Goal: Task Accomplishment & Management: Use online tool/utility

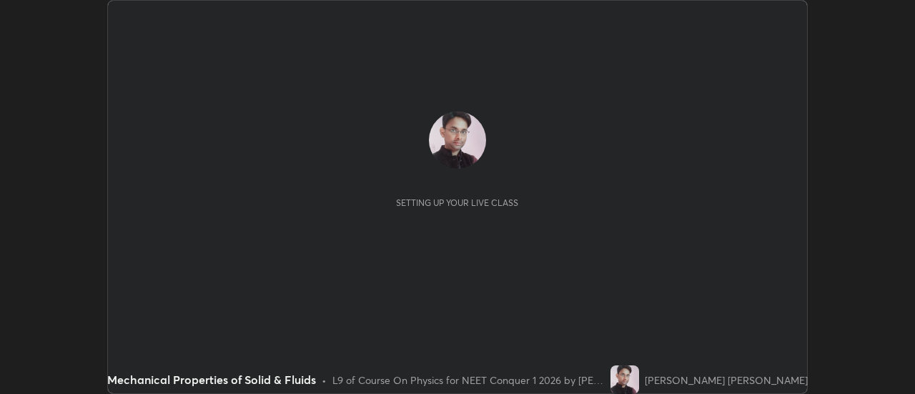
scroll to position [394, 914]
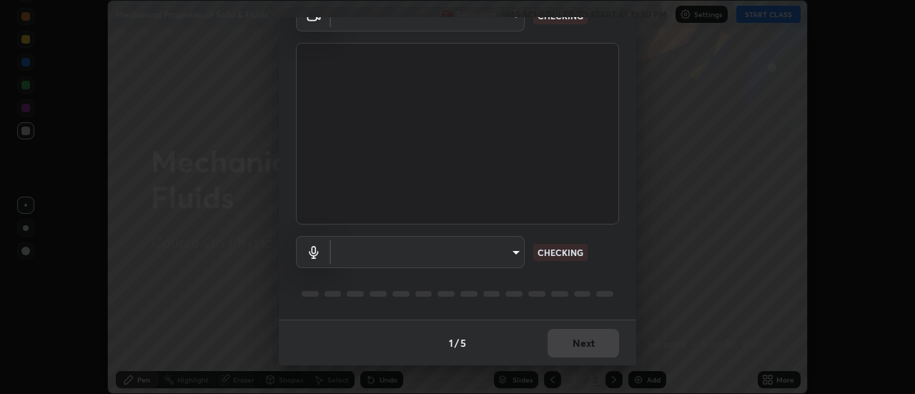
type input "609e5a32b3deb6334e4eacac44e0076ed714ca5fe8849d3a386cfb8853ab1d3b"
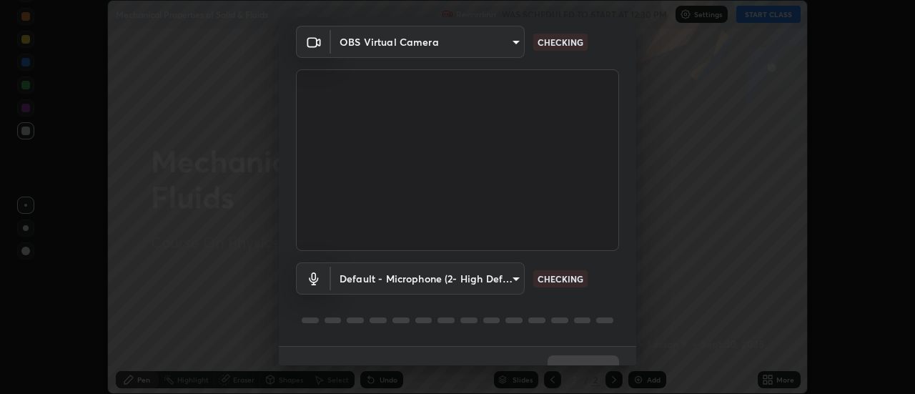
scroll to position [0, 0]
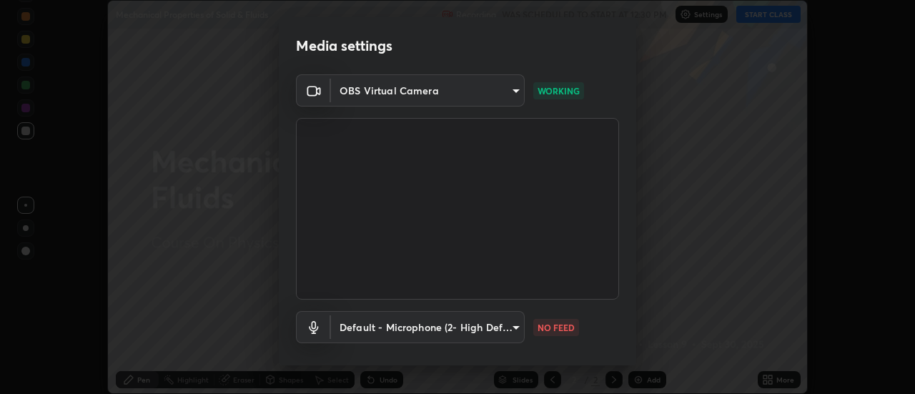
click at [492, 331] on body "Erase all Mechanical Properties of Solid & Fluids Recording WAS SCHEDULED TO ST…" at bounding box center [457, 197] width 915 height 394
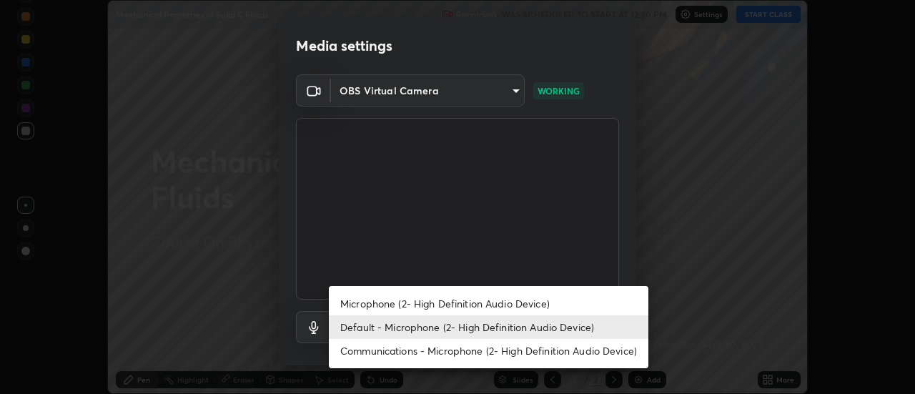
click at [385, 350] on li "Communications - Microphone (2- High Definition Audio Device)" at bounding box center [488, 351] width 319 height 24
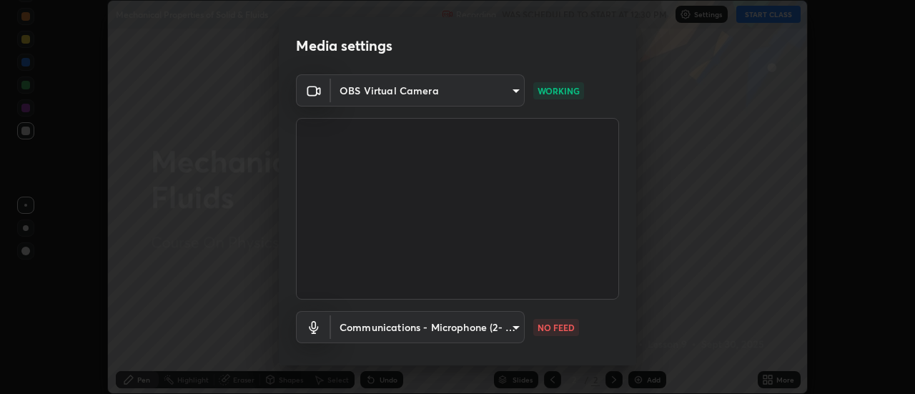
click at [454, 324] on body "Erase all Mechanical Properties of Solid & Fluids Recording WAS SCHEDULED TO ST…" at bounding box center [457, 197] width 915 height 394
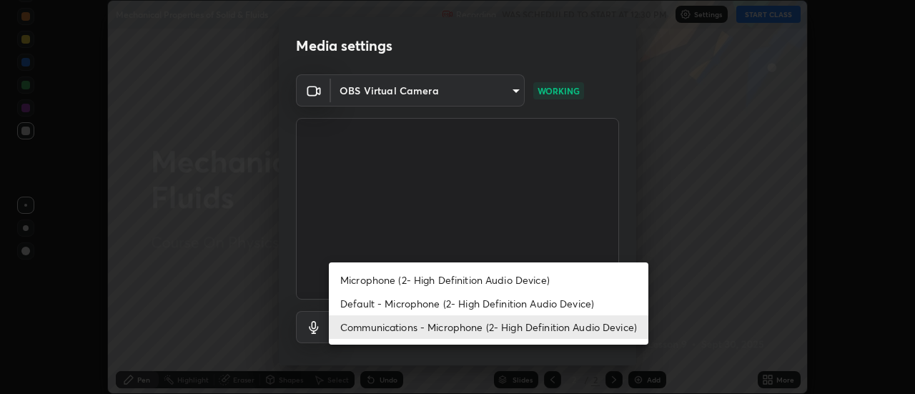
click at [399, 302] on li "Default - Microphone (2- High Definition Audio Device)" at bounding box center [488, 304] width 319 height 24
type input "default"
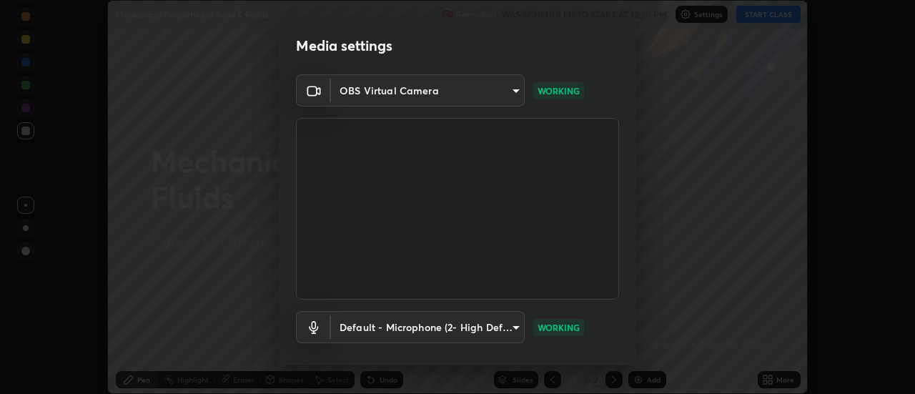
scroll to position [75, 0]
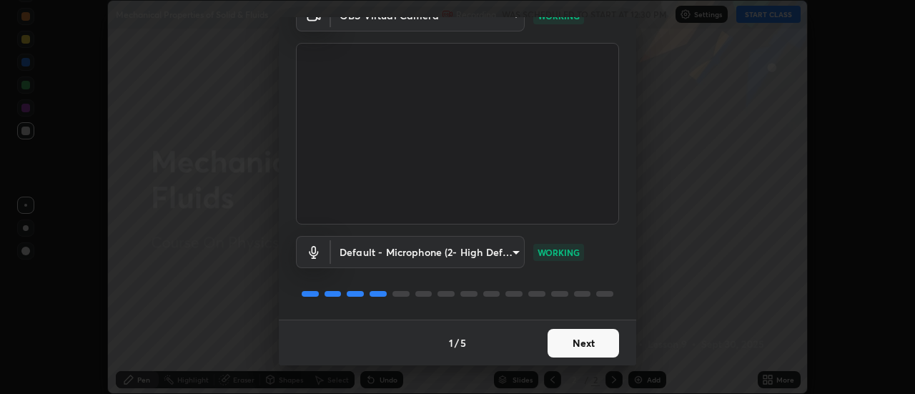
click at [559, 342] on button "Next" at bounding box center [582, 343] width 71 height 29
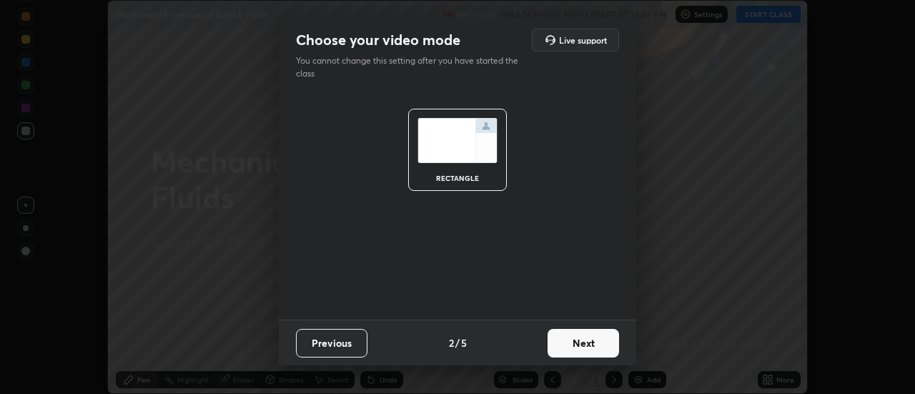
scroll to position [0, 0]
click at [575, 342] on button "Next" at bounding box center [582, 343] width 71 height 29
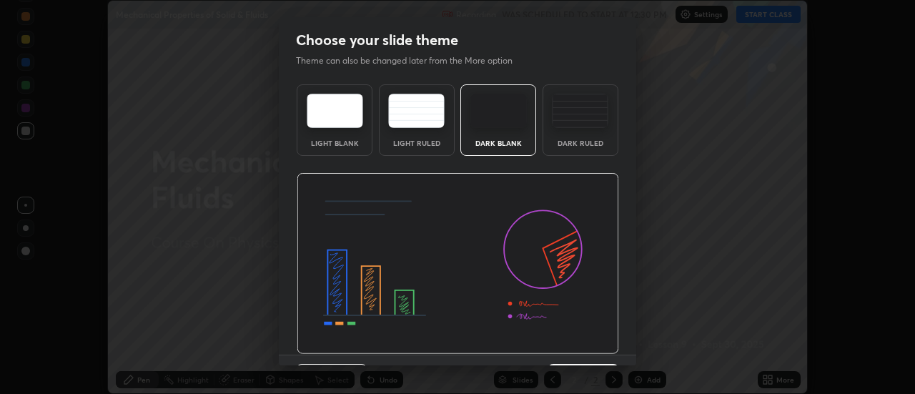
scroll to position [35, 0]
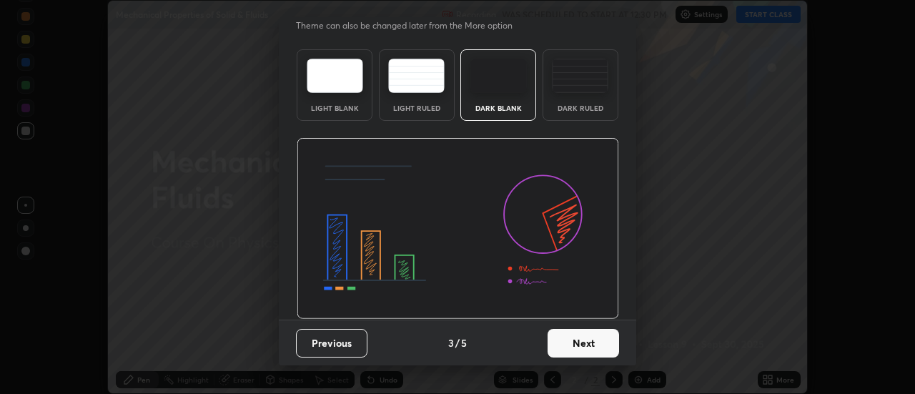
click at [578, 349] on button "Next" at bounding box center [582, 343] width 71 height 29
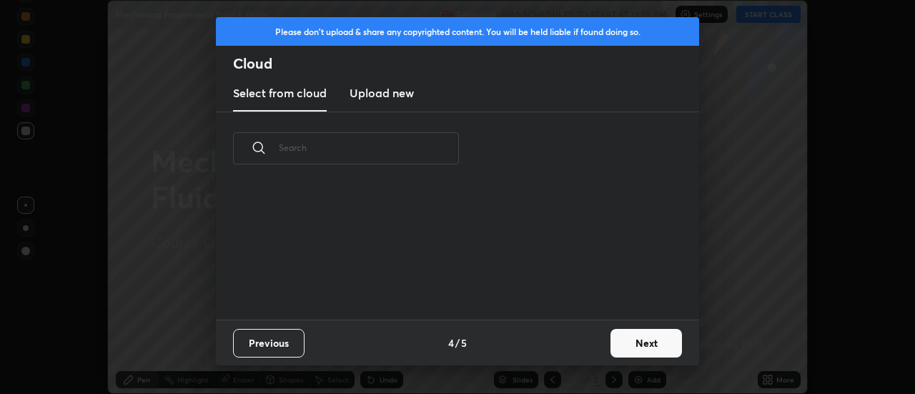
scroll to position [134, 459]
click at [624, 347] on button "Next" at bounding box center [645, 343] width 71 height 29
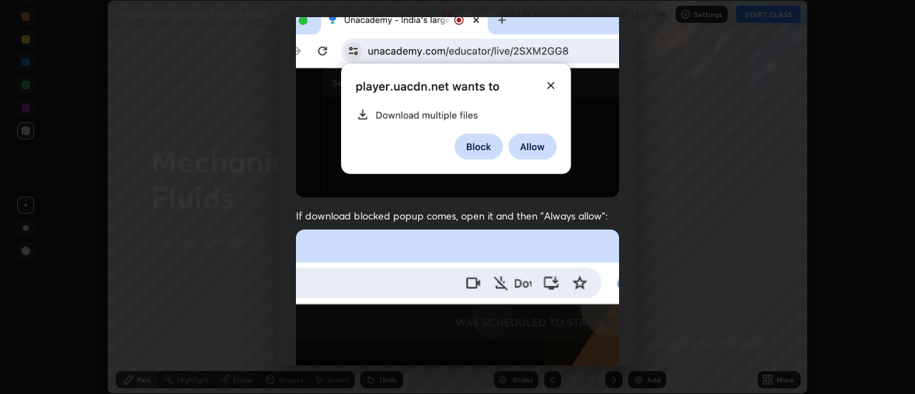
scroll to position [367, 0]
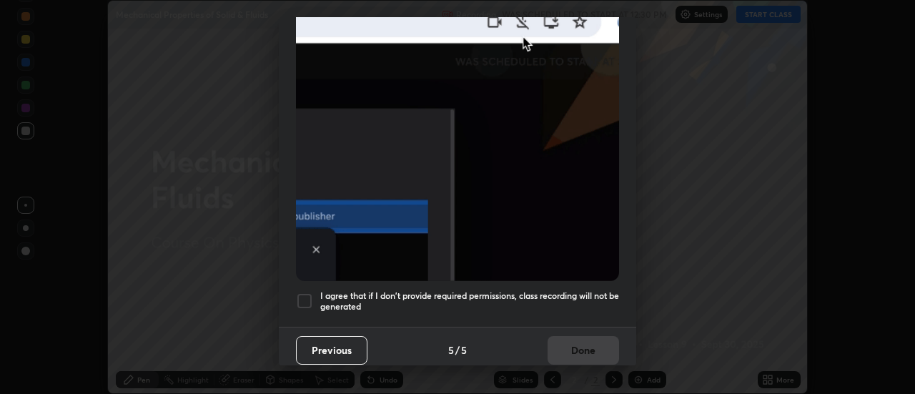
click at [300, 298] on div at bounding box center [304, 300] width 17 height 17
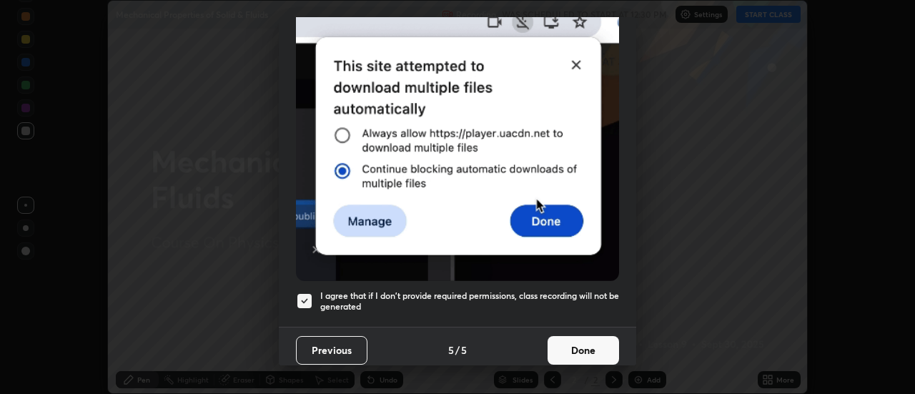
click at [567, 350] on button "Done" at bounding box center [582, 350] width 71 height 29
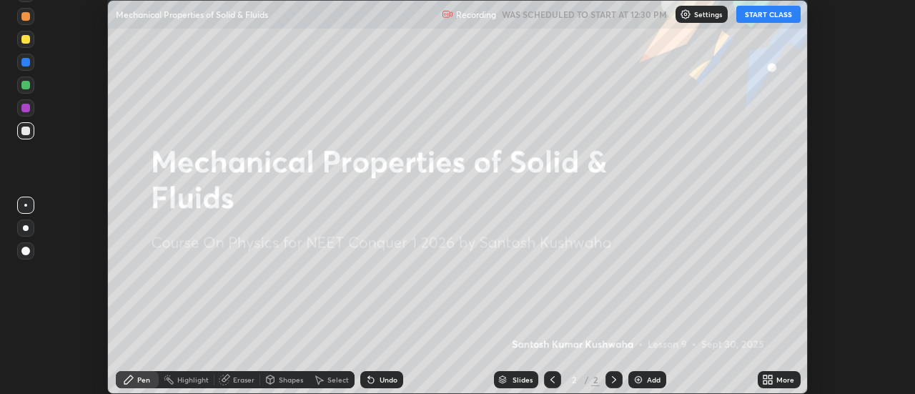
click at [763, 16] on button "START CLASS" at bounding box center [768, 14] width 64 height 17
